Goal: Transaction & Acquisition: Purchase product/service

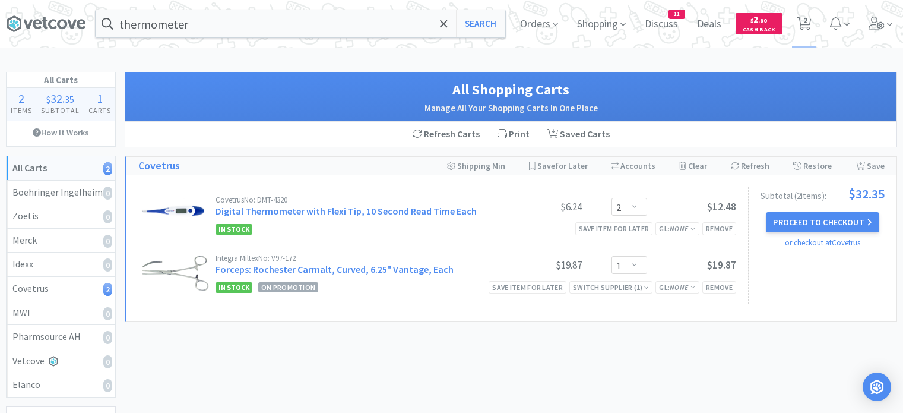
select select "2"
select select "1"
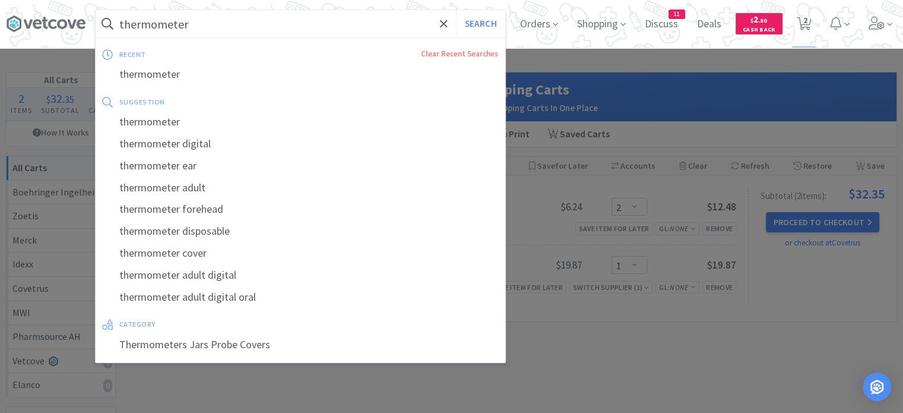
click at [293, 20] on input "thermometer" at bounding box center [301, 23] width 410 height 27
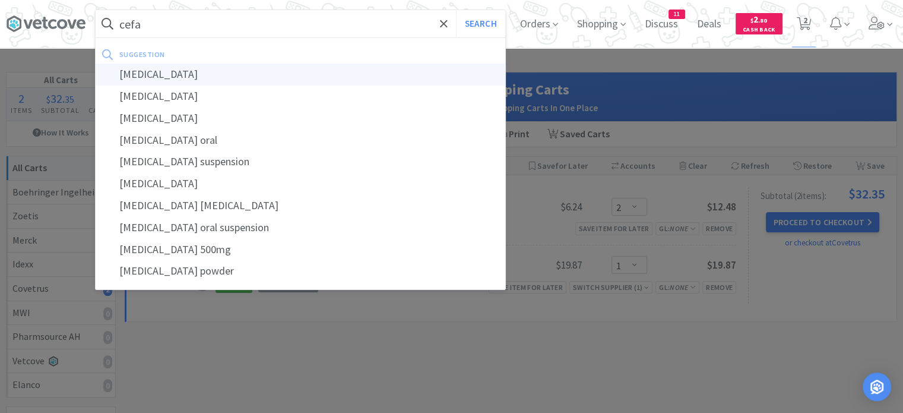
click at [241, 76] on div "[MEDICAL_DATA]" at bounding box center [301, 75] width 410 height 22
type input "[MEDICAL_DATA]"
select select "2"
select select "1"
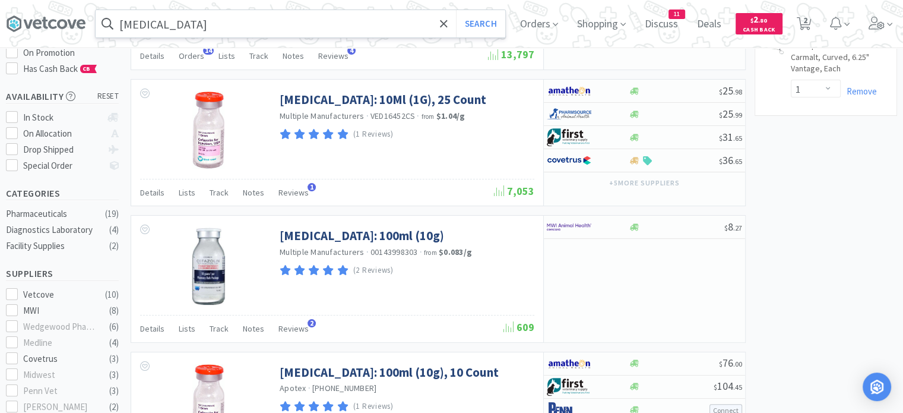
scroll to position [171, 0]
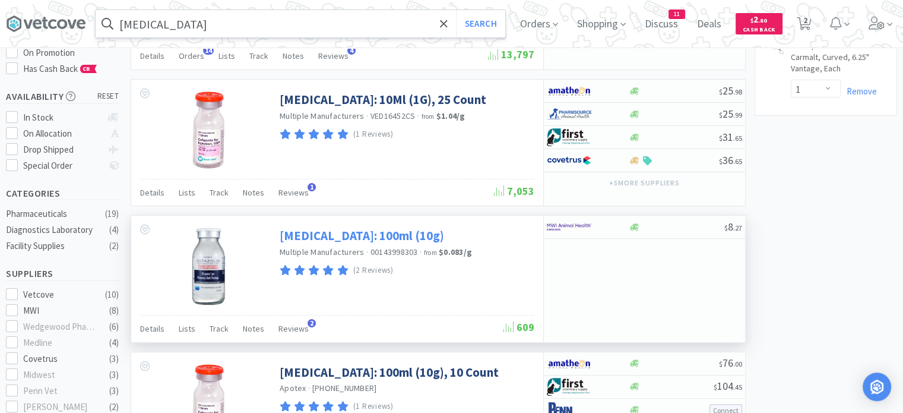
click at [356, 235] on link "[MEDICAL_DATA]: 100ml (10g)" at bounding box center [362, 235] width 164 height 16
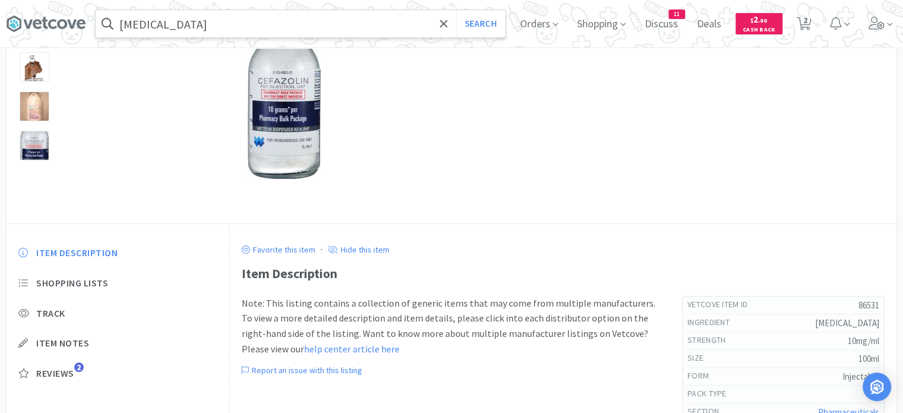
scroll to position [157, 0]
